Goal: Task Accomplishment & Management: Use online tool/utility

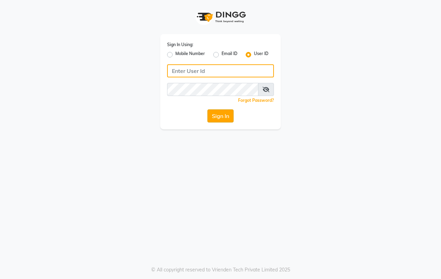
type input "[PERSON_NAME]"
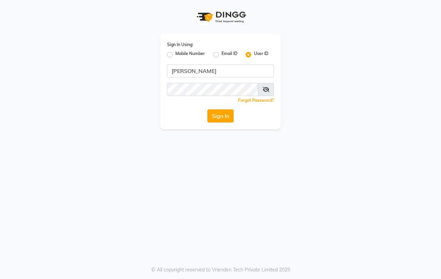
click at [222, 116] on button "Sign In" at bounding box center [220, 115] width 26 height 13
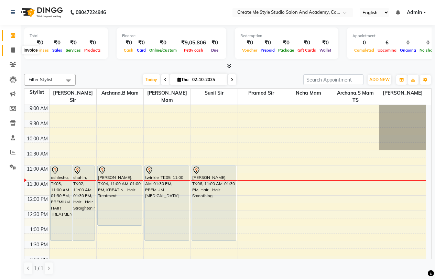
click at [9, 49] on span at bounding box center [13, 50] width 12 height 8
select select "8253"
select select "service"
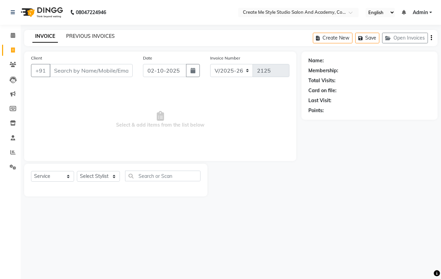
click at [94, 35] on link "PREVIOUS INVOICES" at bounding box center [90, 36] width 49 height 6
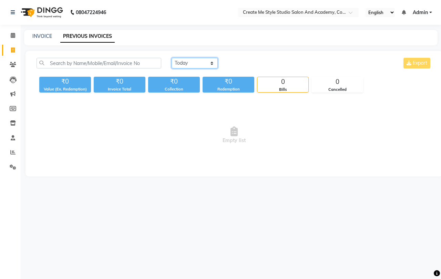
click at [181, 65] on select "[DATE] [DATE] Custom Range" at bounding box center [194, 63] width 46 height 11
click at [171, 58] on select "[DATE] [DATE] Custom Range" at bounding box center [194, 63] width 46 height 11
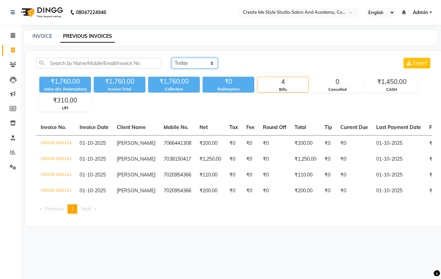
click at [201, 63] on select "[DATE] [DATE] Custom Range" at bounding box center [194, 63] width 46 height 11
select select "range"
click at [171, 58] on select "[DATE] [DATE] Custom Range" at bounding box center [194, 63] width 46 height 11
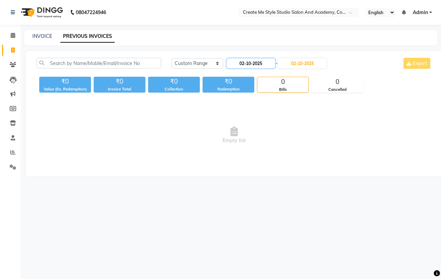
click at [244, 65] on input "02-10-2025" at bounding box center [250, 64] width 48 height 10
select select "10"
select select "2025"
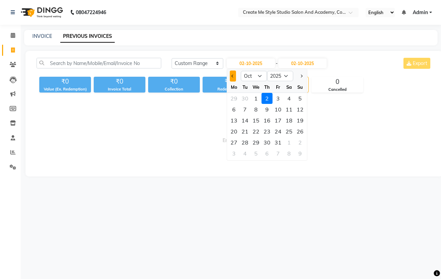
click at [232, 77] on span "Previous month" at bounding box center [232, 76] width 3 height 3
select select "9"
click at [242, 140] on div "30" at bounding box center [244, 142] width 11 height 11
type input "30-09-2025"
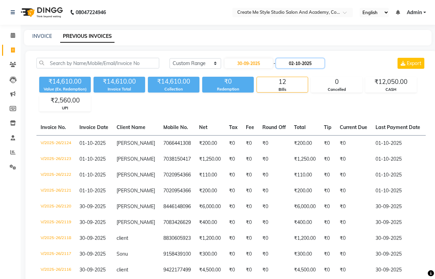
click at [297, 63] on input "02-10-2025" at bounding box center [300, 64] width 48 height 10
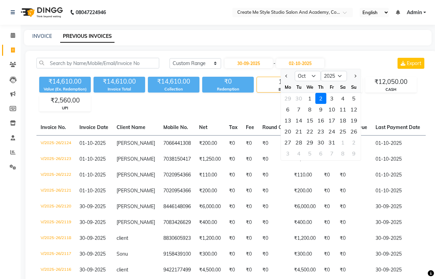
click at [284, 74] on div at bounding box center [288, 76] width 14 height 11
click at [286, 78] on button "Previous month" at bounding box center [287, 76] width 6 height 11
select select "9"
click at [299, 142] on div "30" at bounding box center [299, 142] width 11 height 11
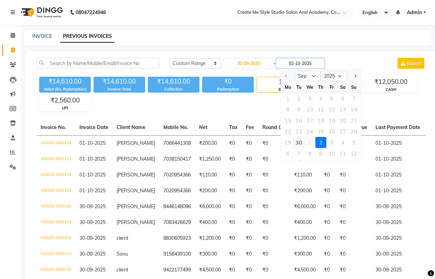
type input "30-09-2025"
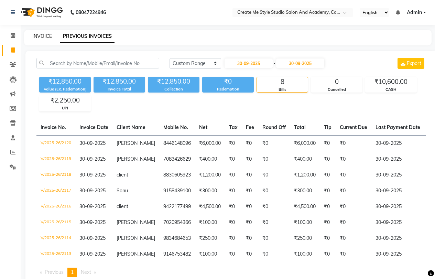
click at [43, 37] on link "INVOICE" at bounding box center [42, 36] width 20 height 6
select select "service"
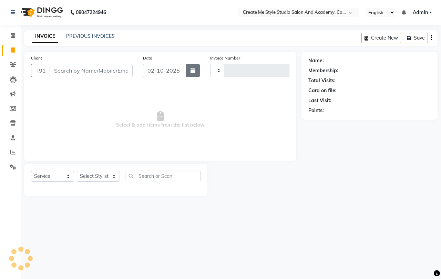
click at [194, 73] on icon "button" at bounding box center [192, 71] width 5 height 6
select select "10"
select select "2025"
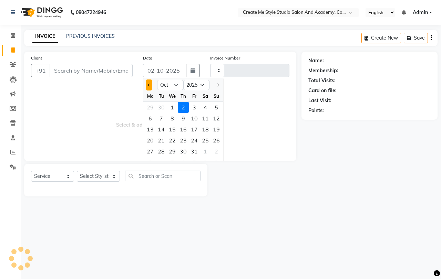
click at [149, 85] on span "Previous month" at bounding box center [149, 85] width 3 height 3
select select "9"
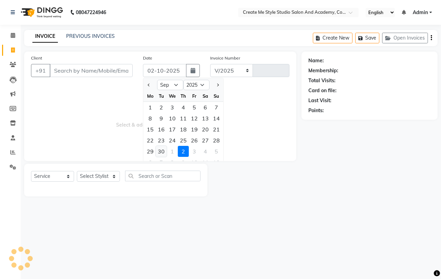
select select "8253"
type input "2125"
click at [163, 153] on div "30" at bounding box center [161, 151] width 11 height 11
type input "30-09-2025"
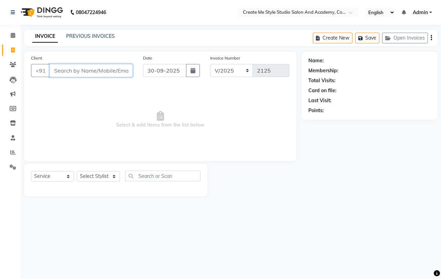
click at [86, 72] on input "Client" at bounding box center [91, 70] width 83 height 13
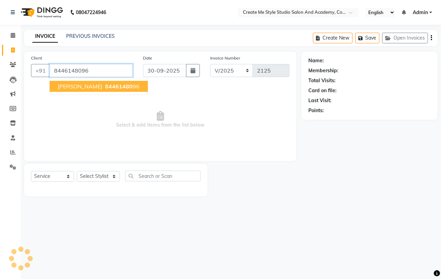
type input "8446148096"
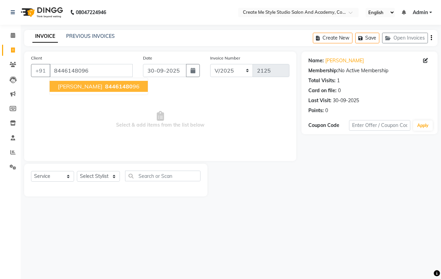
click at [105, 87] on span "84461480" at bounding box center [119, 86] width 28 height 7
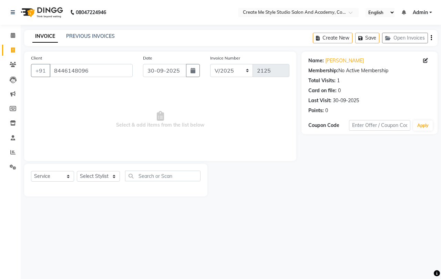
click at [110, 32] on div "INVOICE PREVIOUS INVOICES Create New Save Open Invoices" at bounding box center [230, 38] width 413 height 16
click at [104, 38] on link "PREVIOUS INVOICES" at bounding box center [90, 36] width 49 height 6
click at [102, 33] on link "PREVIOUS INVOICES" at bounding box center [90, 36] width 49 height 6
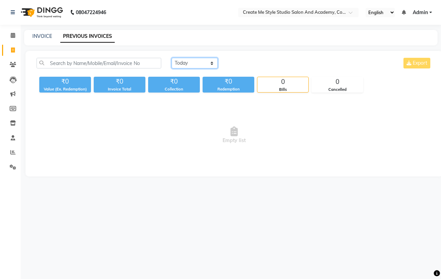
click at [192, 60] on select "[DATE] [DATE] Custom Range" at bounding box center [194, 63] width 46 height 11
select select "range"
click at [171, 58] on select "[DATE] [DATE] Custom Range" at bounding box center [194, 63] width 46 height 11
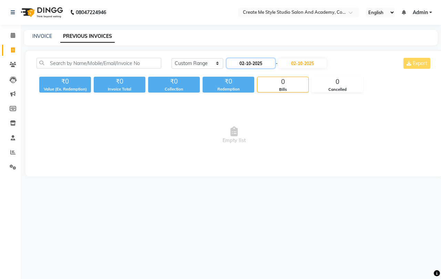
click at [245, 65] on input "02-10-2025" at bounding box center [250, 64] width 48 height 10
select select "10"
select select "2025"
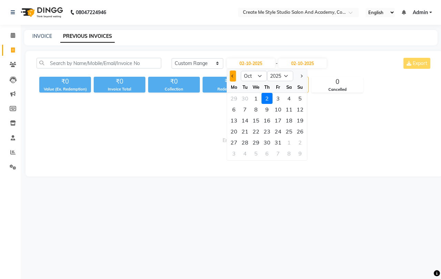
click at [234, 76] on div at bounding box center [234, 76] width 14 height 11
click at [231, 76] on span "Previous month" at bounding box center [232, 76] width 3 height 3
select select "9"
click at [247, 144] on div "30" at bounding box center [244, 142] width 11 height 11
type input "30-09-2025"
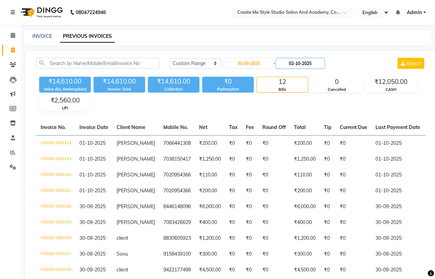
click at [304, 64] on input "02-10-2025" at bounding box center [300, 64] width 48 height 10
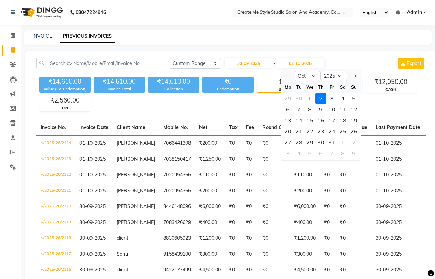
click at [284, 76] on div at bounding box center [288, 76] width 14 height 11
click at [287, 76] on span "Previous month" at bounding box center [287, 76] width 3 height 3
select select "9"
click at [304, 142] on div "30" at bounding box center [299, 142] width 11 height 11
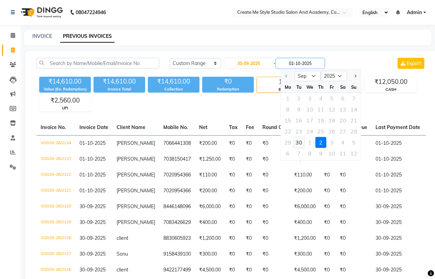
type input "30-09-2025"
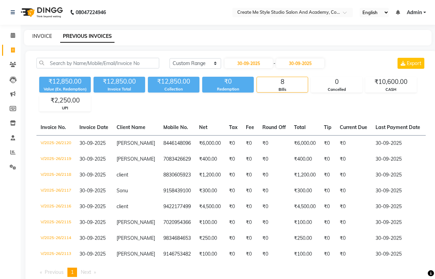
click at [41, 35] on link "INVOICE" at bounding box center [42, 36] width 20 height 6
select select "service"
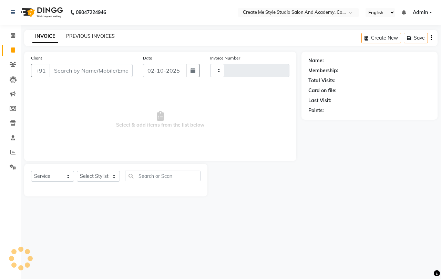
click at [88, 35] on link "PREVIOUS INVOICES" at bounding box center [90, 36] width 49 height 6
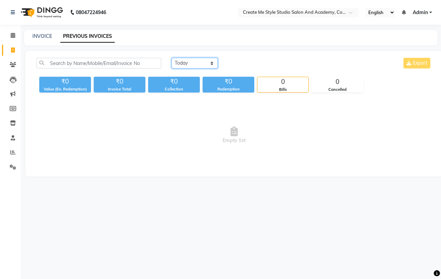
click at [205, 63] on select "[DATE] [DATE] Custom Range" at bounding box center [194, 63] width 46 height 11
select select "[DATE]"
click at [171, 58] on select "[DATE] [DATE] Custom Range" at bounding box center [194, 63] width 46 height 11
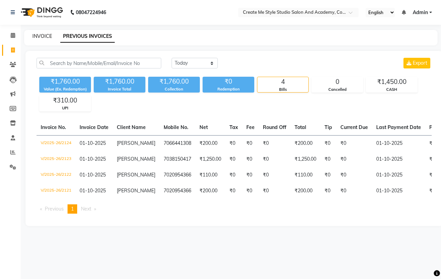
click at [39, 39] on div "INVOICE PREVIOUS INVOICES" at bounding box center [230, 37] width 413 height 15
click at [39, 39] on link "INVOICE" at bounding box center [42, 36] width 20 height 6
select select "service"
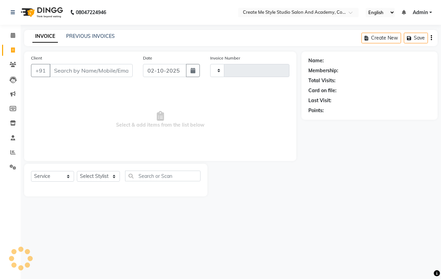
type input "2125"
select select "8253"
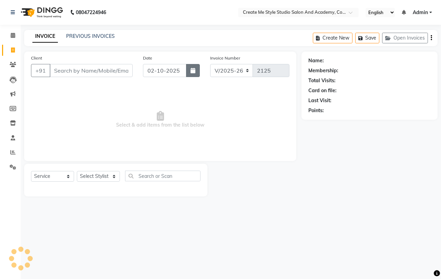
click at [191, 71] on icon "button" at bounding box center [192, 71] width 5 height 6
select select "10"
select select "2025"
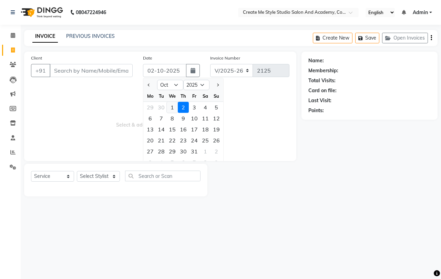
click at [170, 108] on div "1" at bounding box center [172, 107] width 11 height 11
type input "01-10-2025"
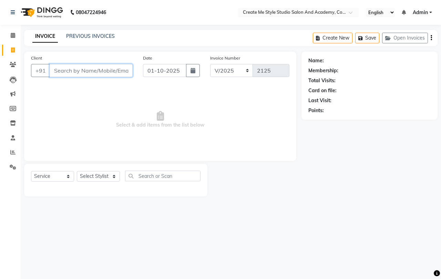
click at [79, 73] on input "Client" at bounding box center [91, 70] width 83 height 13
type input "8421448705"
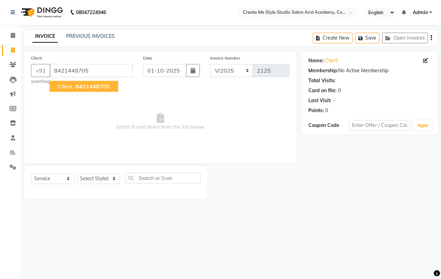
click at [97, 86] on span "8421448705" at bounding box center [92, 86] width 34 height 7
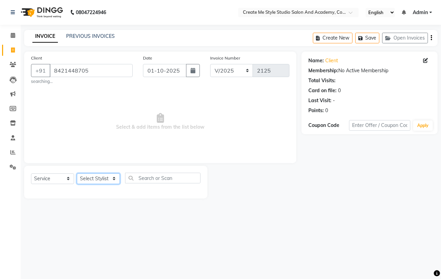
click at [115, 181] on select "Select Stylist [PERSON_NAME] sir Archana.B mam Archana.S mam TS [PERSON_NAME] m…" at bounding box center [98, 178] width 43 height 11
select select "79118"
click at [77, 173] on select "Select Stylist [PERSON_NAME] sir Archana.B mam Archana.S mam TS [PERSON_NAME] m…" at bounding box center [98, 178] width 43 height 11
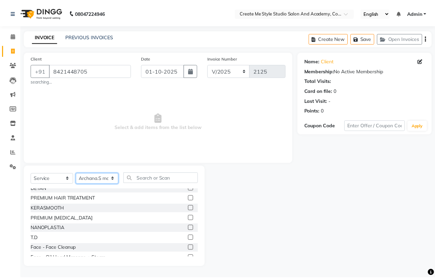
scroll to position [138, 0]
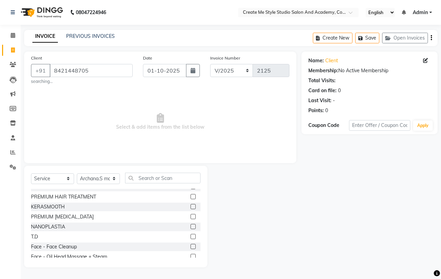
click at [190, 204] on label at bounding box center [192, 206] width 5 height 5
click at [190, 205] on input "checkbox" at bounding box center [192, 207] width 4 height 4
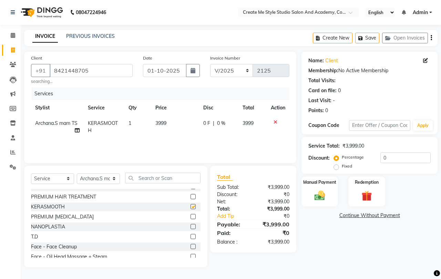
checkbox input "false"
click at [172, 123] on td "3999" at bounding box center [175, 127] width 48 height 23
select select "79118"
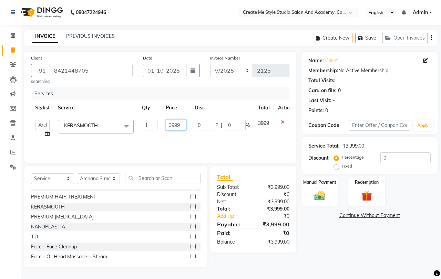
click at [185, 124] on input "3999" at bounding box center [176, 125] width 21 height 11
type input "3"
type input "4000"
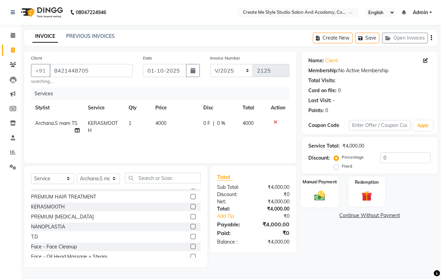
click at [316, 198] on img at bounding box center [319, 195] width 18 height 13
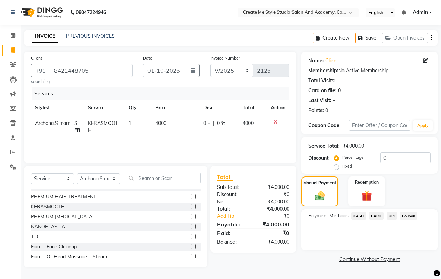
click at [392, 215] on span "UPI" at bounding box center [391, 216] width 11 height 8
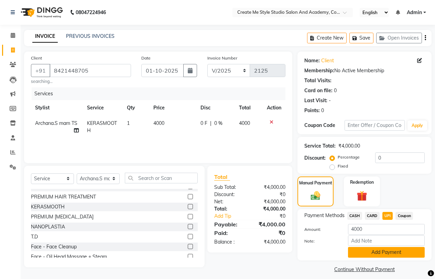
click at [376, 248] on button "Add Payment" at bounding box center [386, 252] width 77 height 11
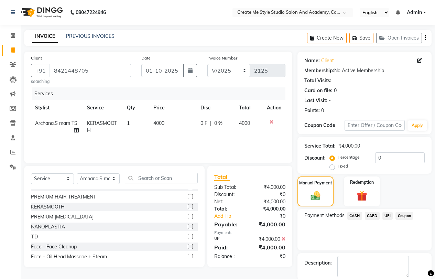
scroll to position [35, 0]
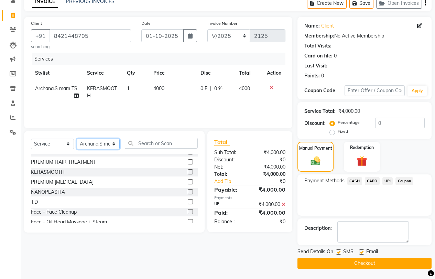
click at [108, 144] on select "Select Stylist [PERSON_NAME] sir Archana.B mam Archana.S mam TS [PERSON_NAME] m…" at bounding box center [98, 144] width 43 height 11
select select "85381"
click at [77, 139] on select "Select Stylist [PERSON_NAME] sir Archana.B mam Archana.S mam TS [PERSON_NAME] m…" at bounding box center [98, 144] width 43 height 11
click at [188, 169] on label at bounding box center [190, 171] width 5 height 5
click at [188, 170] on input "checkbox" at bounding box center [190, 172] width 4 height 4
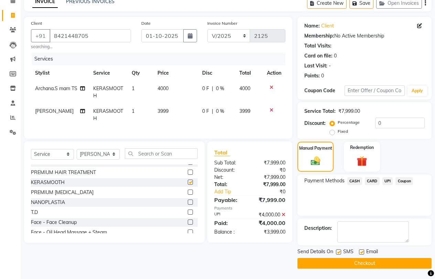
checkbox input "false"
click at [173, 116] on td "3999" at bounding box center [175, 115] width 45 height 23
select select "85381"
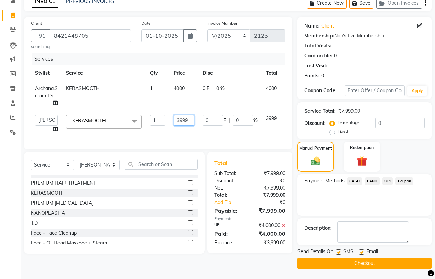
click at [190, 121] on input "3999" at bounding box center [184, 120] width 21 height 11
type input "3"
type input "1000"
click at [390, 180] on span "UPI" at bounding box center [388, 181] width 11 height 8
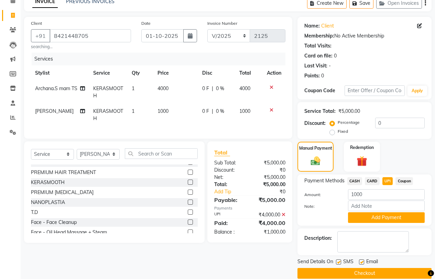
click at [377, 218] on button "Add Payment" at bounding box center [386, 217] width 77 height 11
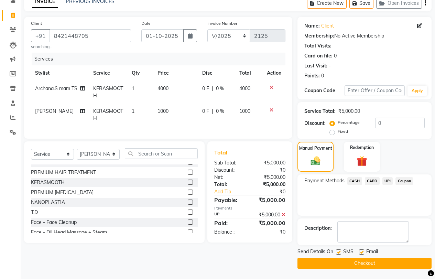
click at [361, 264] on button "Checkout" at bounding box center [365, 263] width 134 height 11
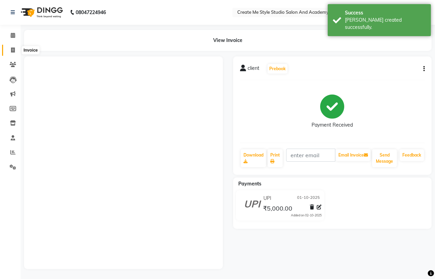
click at [12, 49] on icon at bounding box center [13, 49] width 4 height 5
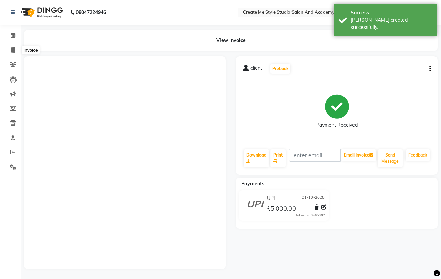
select select "service"
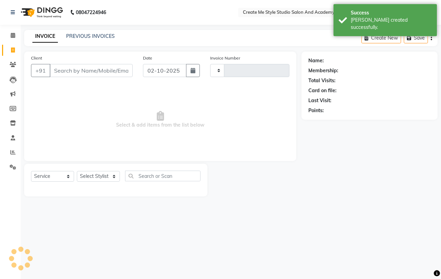
type input "2126"
select select "8253"
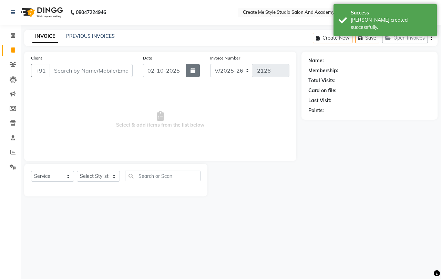
click at [194, 71] on icon "button" at bounding box center [192, 71] width 5 height 6
select select "10"
select select "2025"
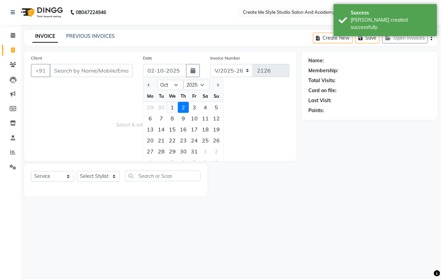
click at [173, 105] on div "1" at bounding box center [172, 107] width 11 height 11
type input "01-10-2025"
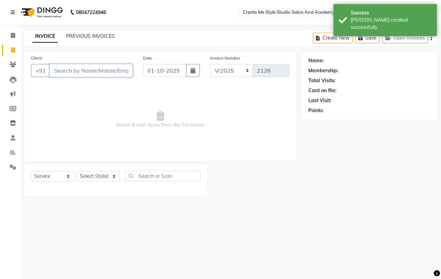
click at [71, 70] on input "Client" at bounding box center [91, 70] width 83 height 13
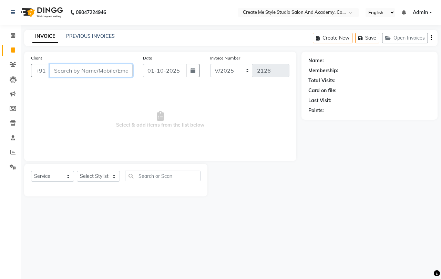
click at [72, 70] on input "Client" at bounding box center [91, 70] width 83 height 13
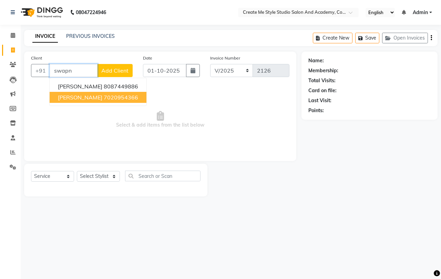
click at [104, 98] on ngb-highlight "7020954366" at bounding box center [121, 97] width 34 height 7
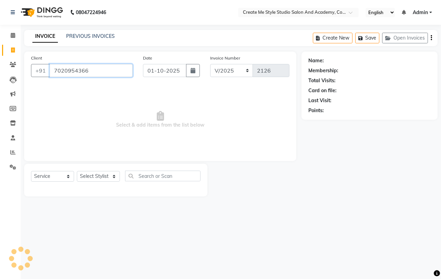
type input "7020954366"
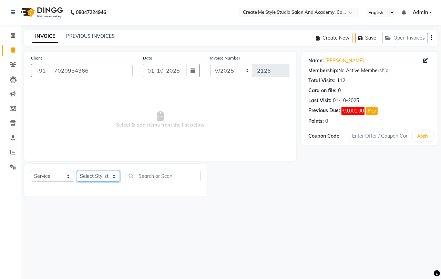
click at [106, 180] on select "Select Stylist [PERSON_NAME] sir Archana.B mam Archana.S mam TS [PERSON_NAME] m…" at bounding box center [98, 176] width 43 height 11
select select "85381"
click at [77, 171] on select "Select Stylist [PERSON_NAME] sir Archana.B mam Archana.S mam TS [PERSON_NAME] m…" at bounding box center [98, 176] width 43 height 11
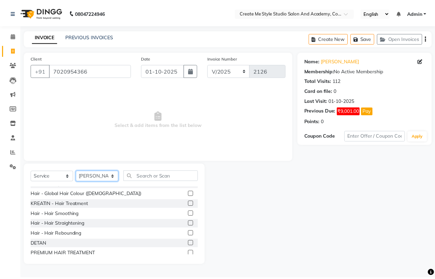
scroll to position [103, 0]
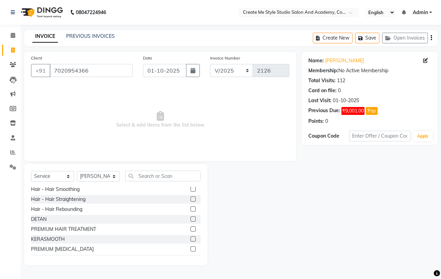
click at [190, 236] on label at bounding box center [192, 238] width 5 height 5
click at [190, 237] on input "checkbox" at bounding box center [192, 239] width 4 height 4
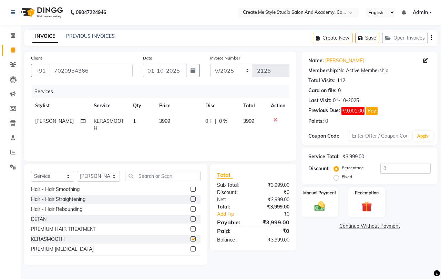
checkbox input "false"
click at [170, 120] on td "3999" at bounding box center [178, 125] width 46 height 23
select select "85381"
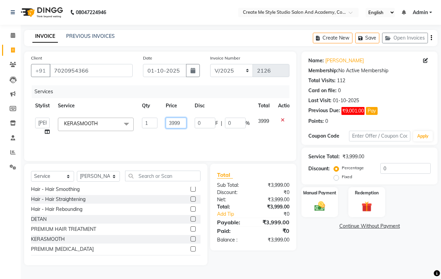
click at [183, 123] on input "3999" at bounding box center [176, 123] width 21 height 11
type input "3"
type input "3500"
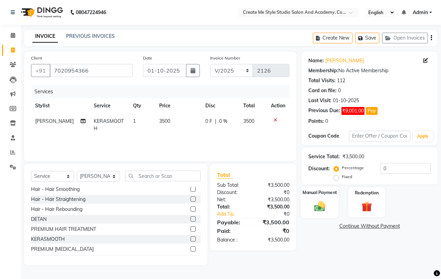
click at [317, 205] on img at bounding box center [319, 206] width 18 height 13
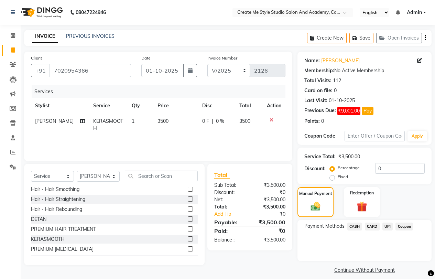
click at [386, 225] on span "UPI" at bounding box center [388, 227] width 11 height 8
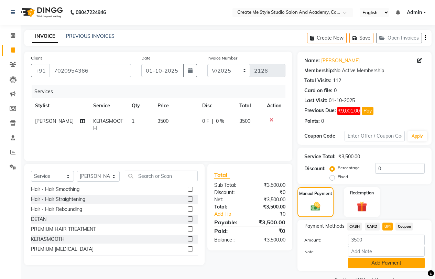
click at [358, 266] on button "Add Payment" at bounding box center [386, 263] width 77 height 11
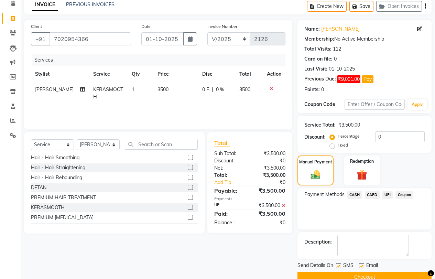
scroll to position [0, 0]
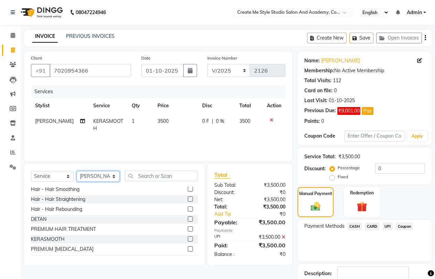
click at [100, 177] on select "Select Stylist [PERSON_NAME] sir Archana.B mam Archana.S mam TS [PERSON_NAME] m…" at bounding box center [98, 176] width 43 height 11
select select "79118"
click at [77, 171] on select "Select Stylist [PERSON_NAME] sir Archana.B mam Archana.S mam TS [PERSON_NAME] m…" at bounding box center [98, 176] width 43 height 11
click at [188, 236] on label at bounding box center [190, 238] width 5 height 5
click at [188, 237] on input "checkbox" at bounding box center [190, 239] width 4 height 4
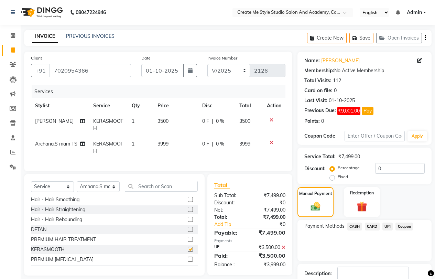
checkbox input "false"
click at [173, 142] on td "3999" at bounding box center [175, 147] width 45 height 23
select select "79118"
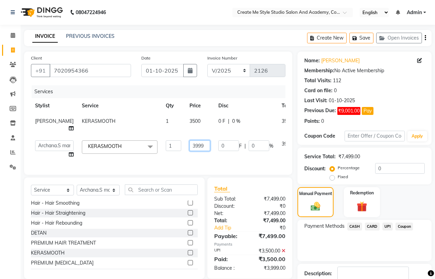
click at [190, 146] on input "3999" at bounding box center [200, 145] width 21 height 11
type input "3"
type input "1000"
click at [389, 226] on span "UPI" at bounding box center [388, 227] width 11 height 8
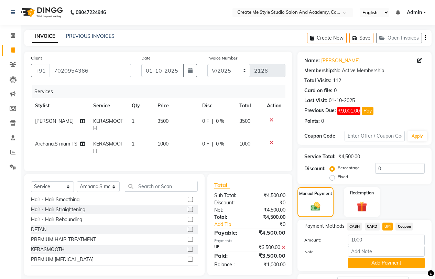
click at [380, 265] on button "Add Payment" at bounding box center [386, 263] width 77 height 11
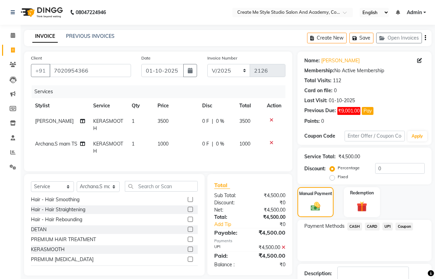
scroll to position [45, 0]
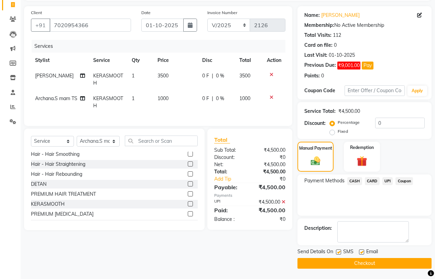
click at [339, 252] on label at bounding box center [338, 252] width 5 height 5
click at [339, 252] on input "checkbox" at bounding box center [338, 252] width 4 height 4
checkbox input "false"
click at [361, 252] on label at bounding box center [361, 252] width 5 height 5
click at [361, 252] on input "checkbox" at bounding box center [361, 252] width 4 height 4
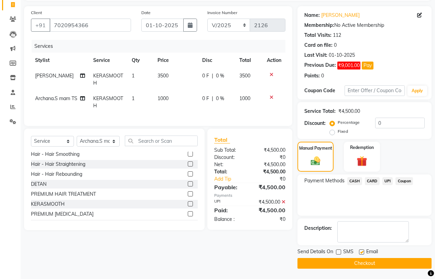
checkbox input "false"
click at [345, 261] on button "Checkout" at bounding box center [365, 263] width 134 height 11
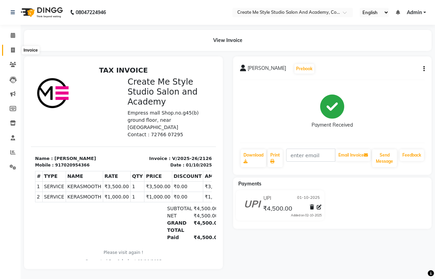
click at [14, 49] on icon at bounding box center [13, 49] width 4 height 5
select select "service"
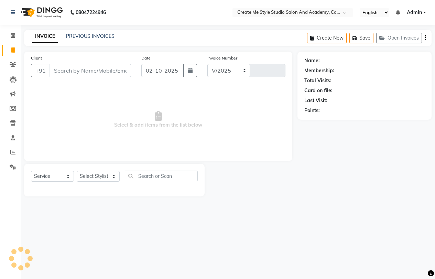
select select "8253"
type input "2127"
